Goal: Check status: Check status

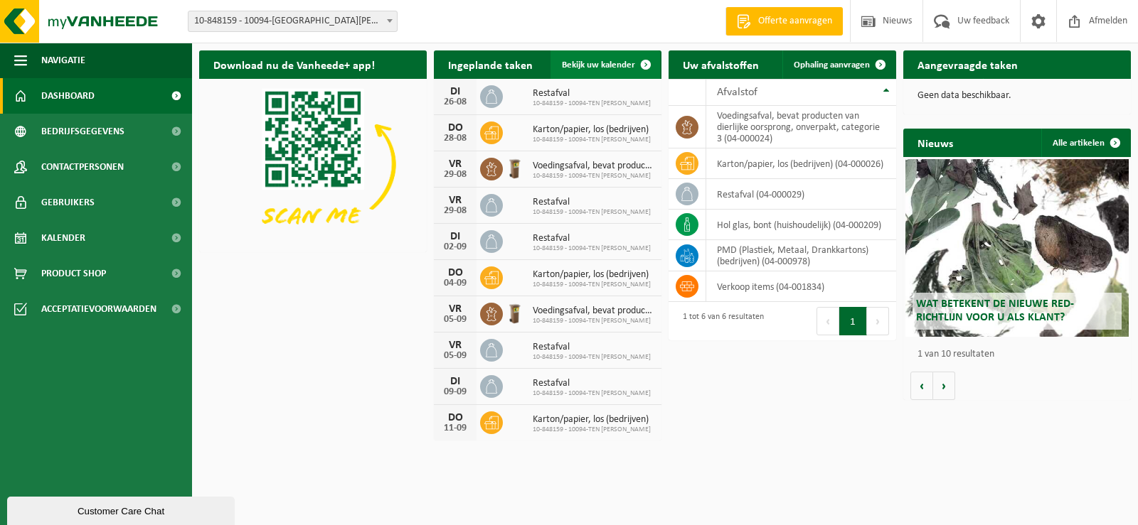
click at [594, 60] on span "Bekijk uw kalender" at bounding box center [598, 64] width 73 height 9
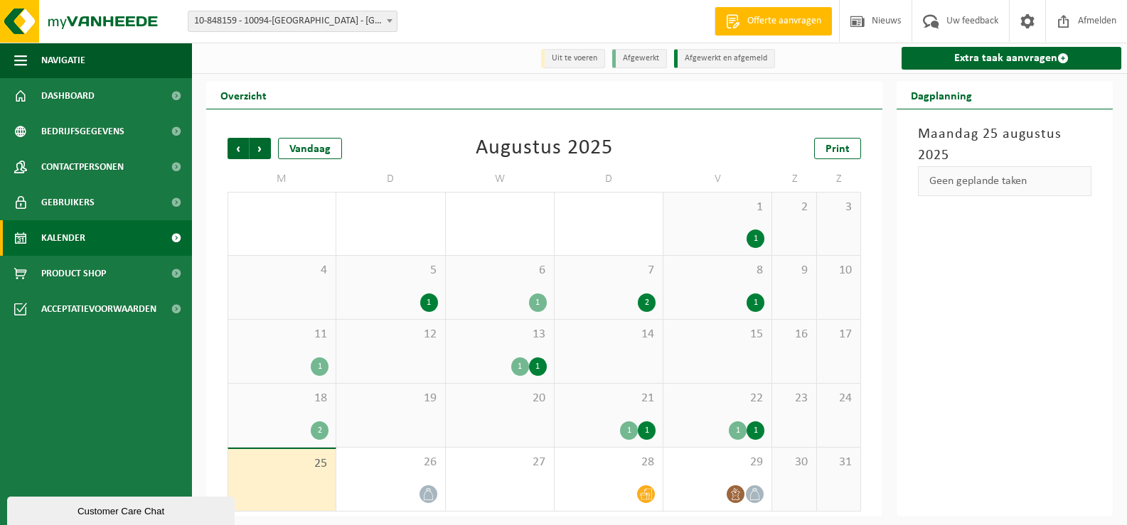
click at [742, 426] on div "1" at bounding box center [738, 431] width 18 height 18
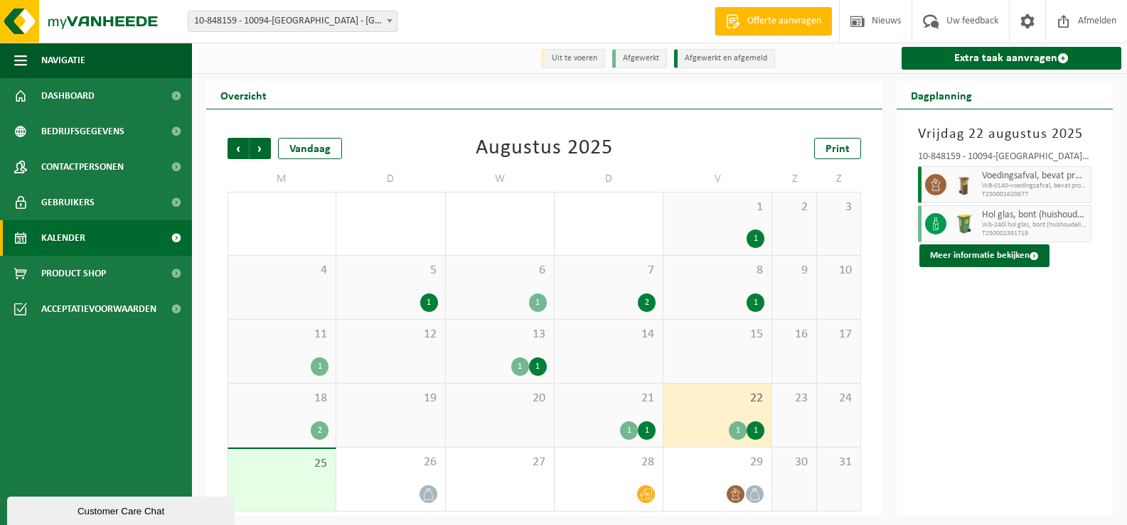
click at [1012, 220] on span "Hol glas, bont (huishoudelijk)" at bounding box center [1034, 215] width 105 height 11
click at [951, 228] on div at bounding box center [964, 223] width 28 height 37
click at [980, 260] on button "Meer informatie bekijken" at bounding box center [984, 256] width 130 height 23
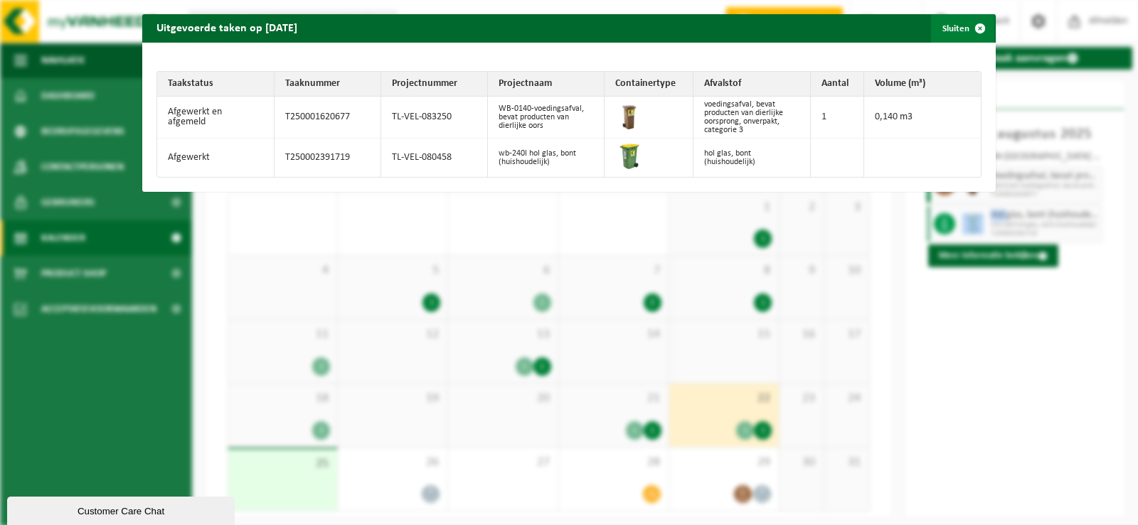
click at [968, 28] on span "button" at bounding box center [980, 28] width 28 height 28
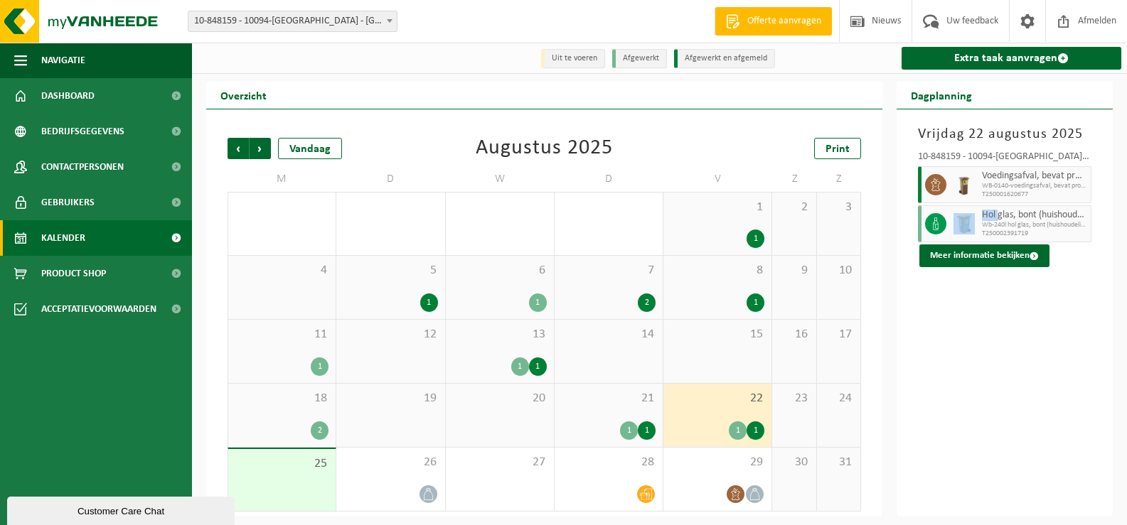
scroll to position [1, 0]
